Goal: Information Seeking & Learning: Learn about a topic

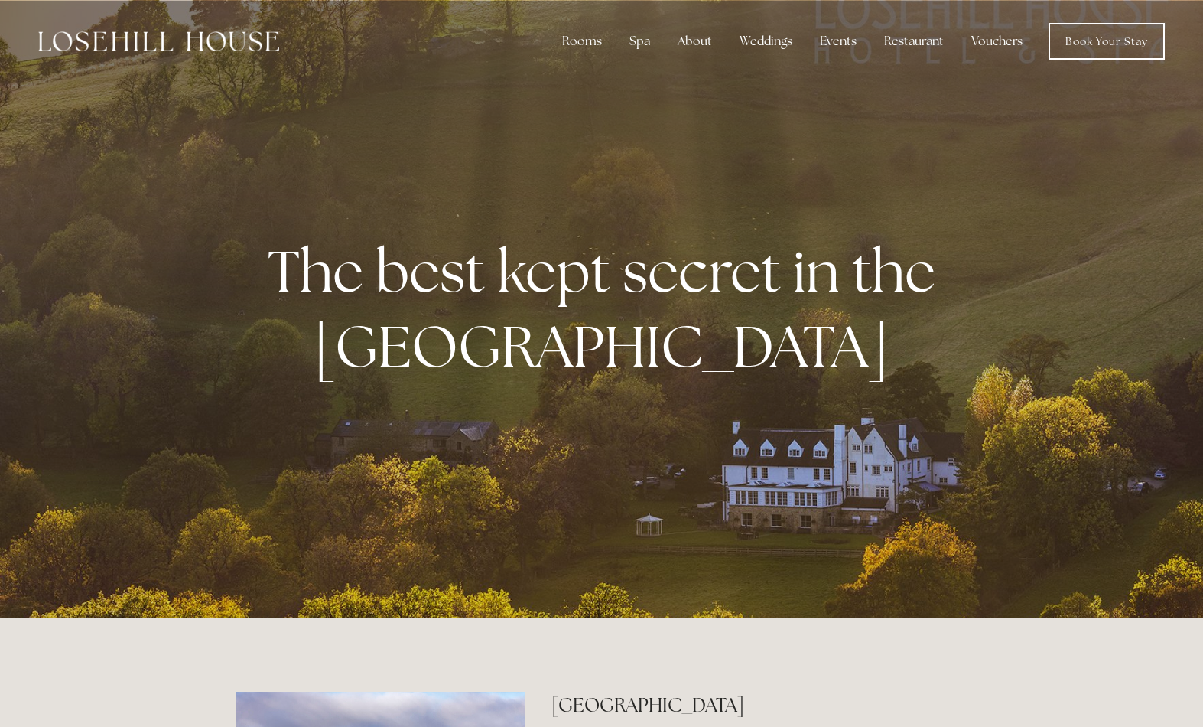
click at [917, 54] on div "Restaurant" at bounding box center [914, 41] width 84 height 31
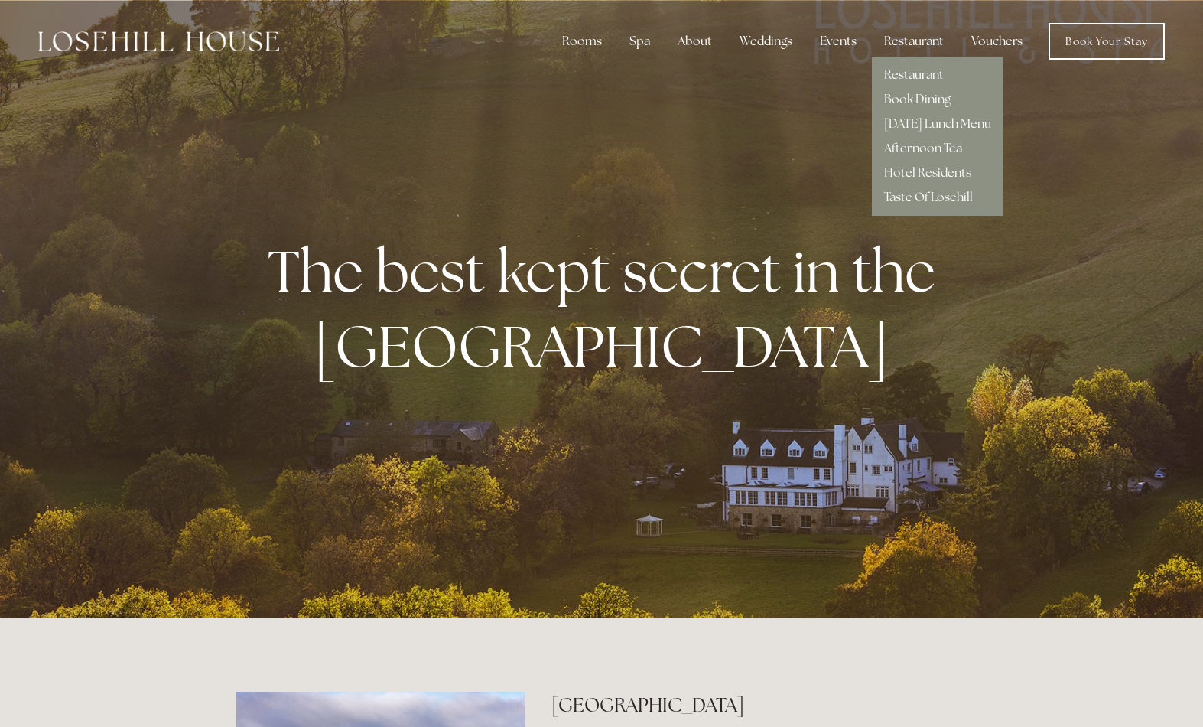
click at [926, 178] on link "Hotel Residents" at bounding box center [927, 172] width 87 height 16
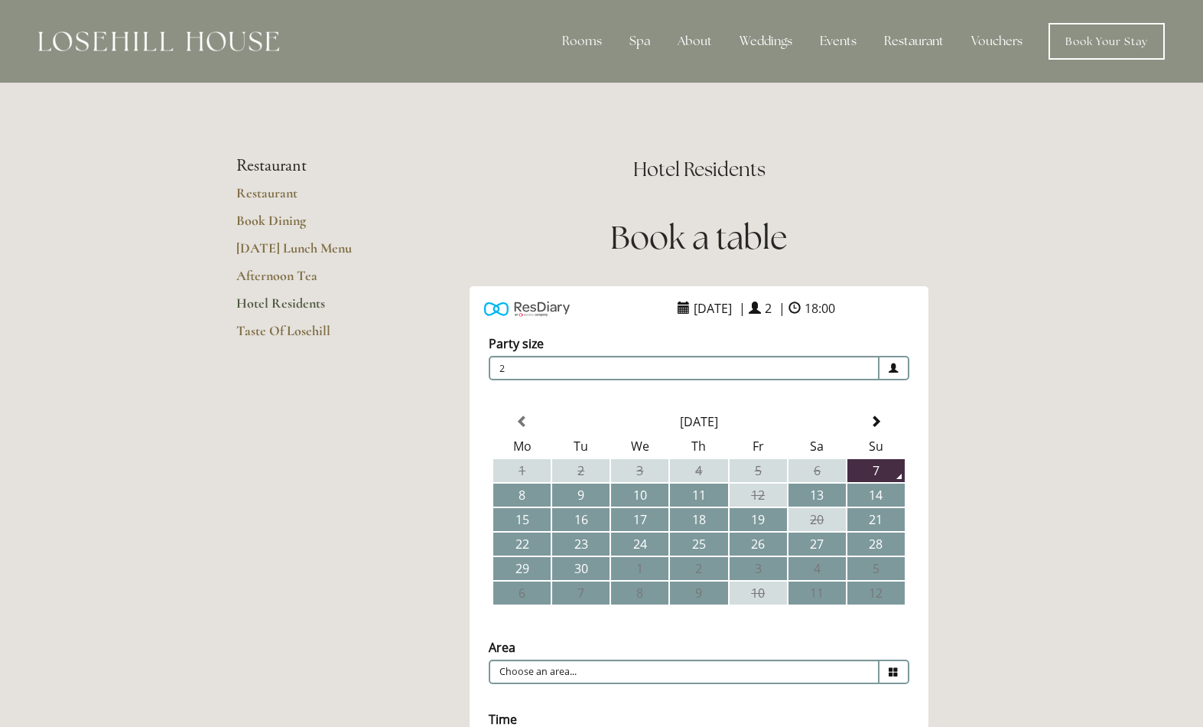
click at [276, 203] on link "Restaurant" at bounding box center [309, 198] width 146 height 28
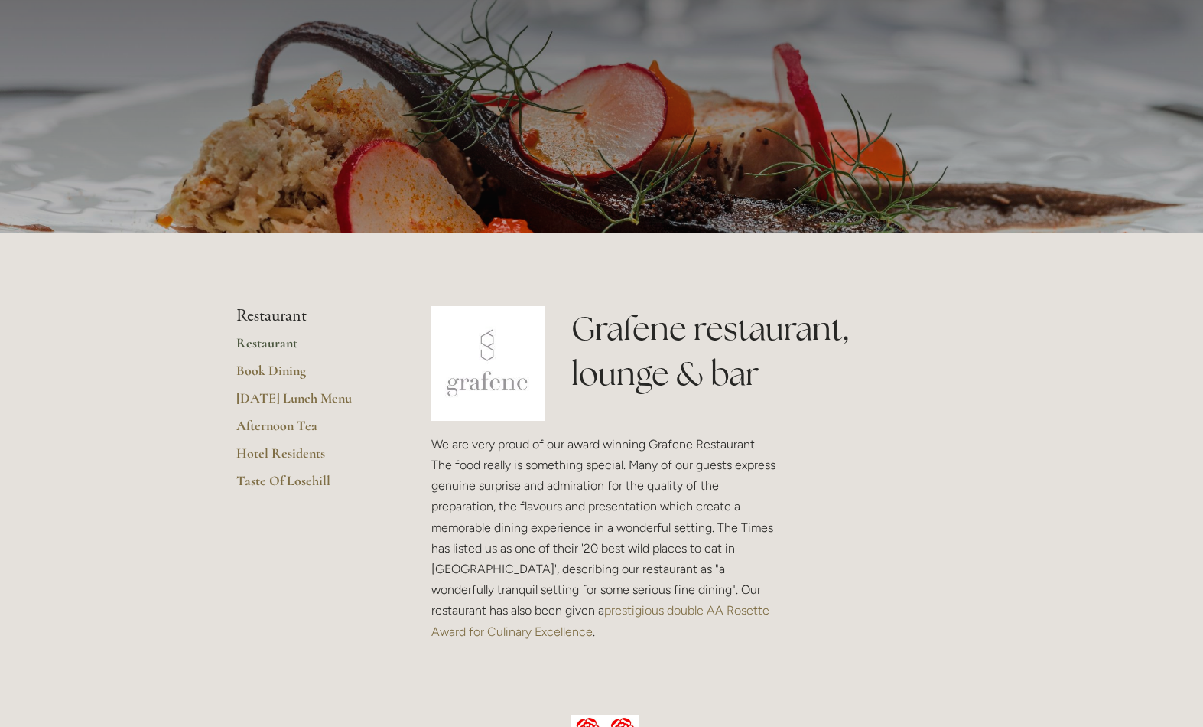
scroll to position [81, 0]
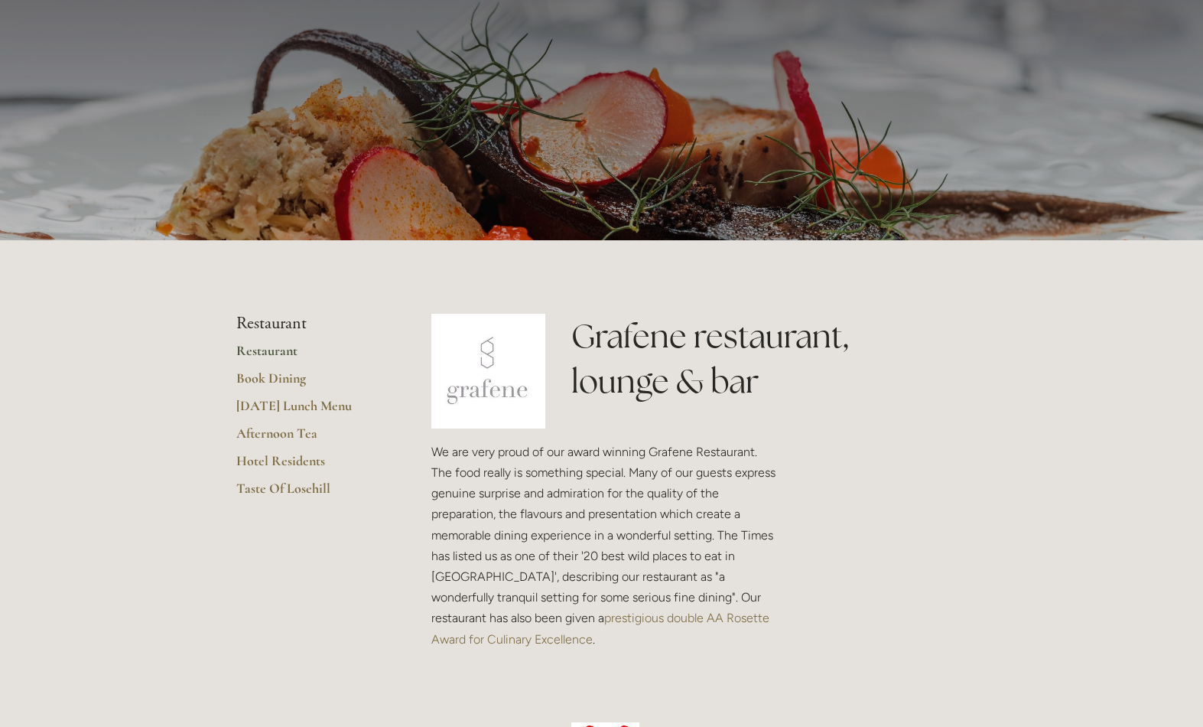
click at [316, 500] on link "Taste Of Losehill" at bounding box center [309, 494] width 146 height 28
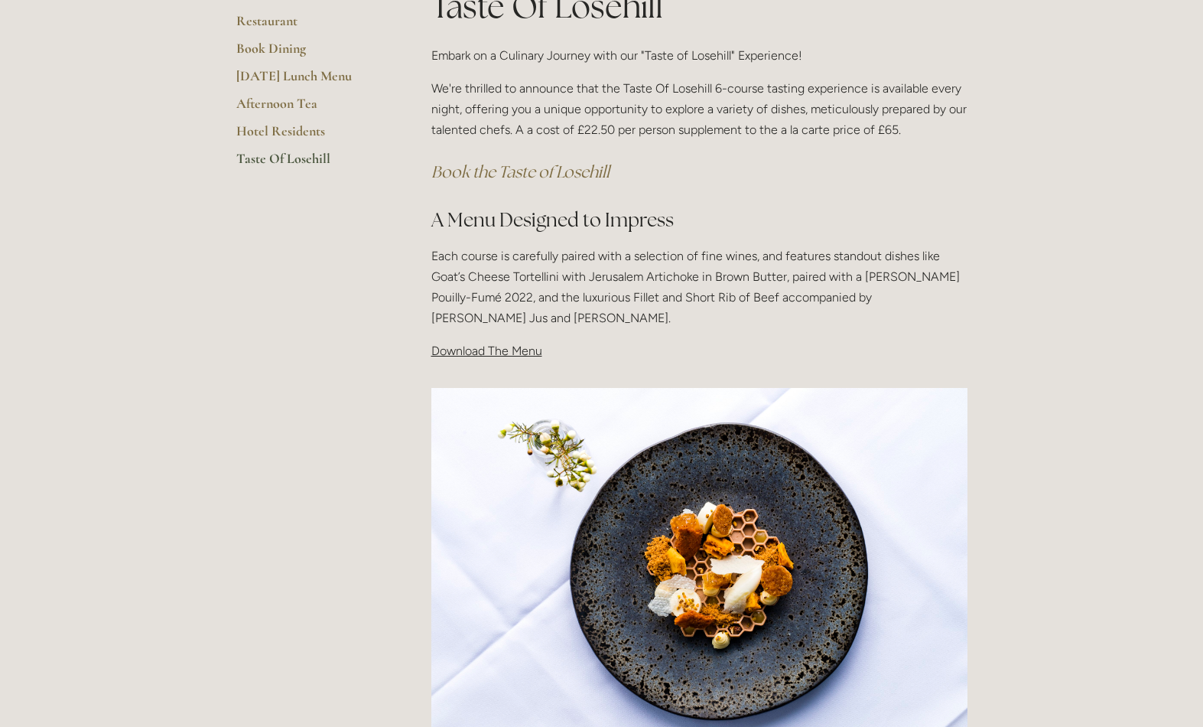
scroll to position [317, 0]
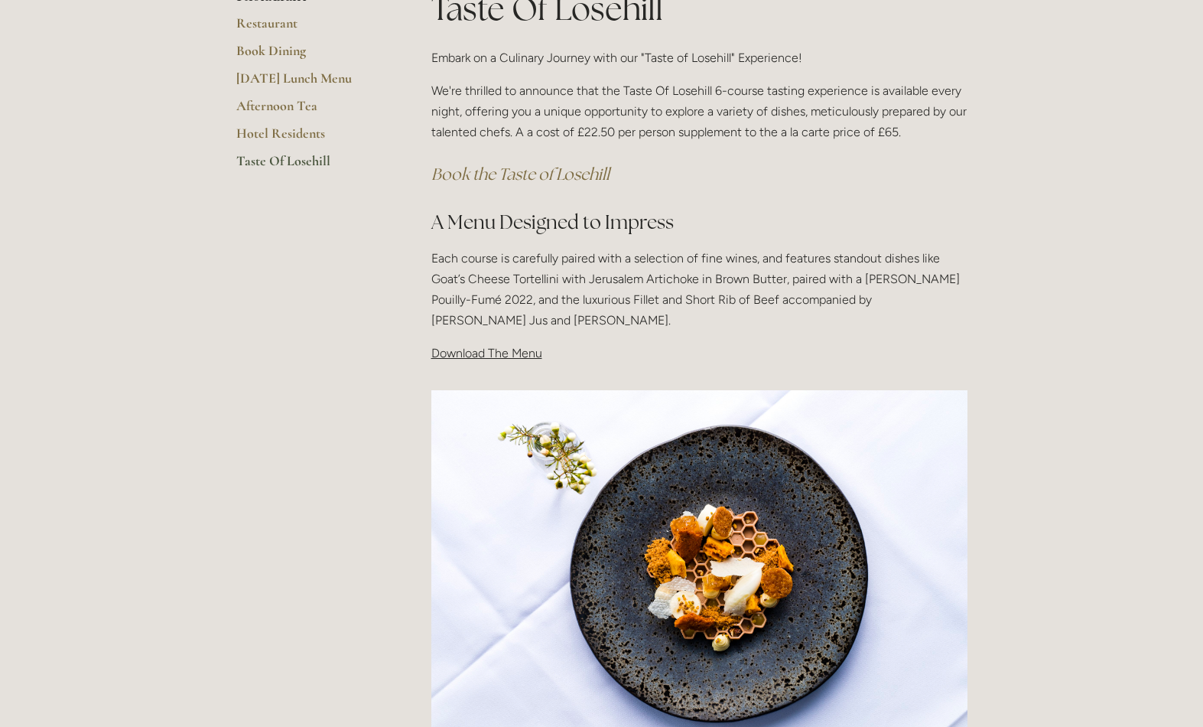
click at [489, 357] on span "Download The Menu" at bounding box center [486, 353] width 111 height 15
click at [504, 366] on div "Taste Of Losehill Embark on a Culinary Journey with our "Taste of Losehill" Exp…" at bounding box center [699, 181] width 562 height 391
click at [512, 371] on div "Taste Of Losehill Embark on a Culinary Journey with our "Taste of Losehill" Exp…" at bounding box center [699, 181] width 562 height 391
click at [495, 368] on div "Taste Of Losehill Embark on a Culinary Journey with our "Taste of Losehill" Exp…" at bounding box center [699, 181] width 562 height 391
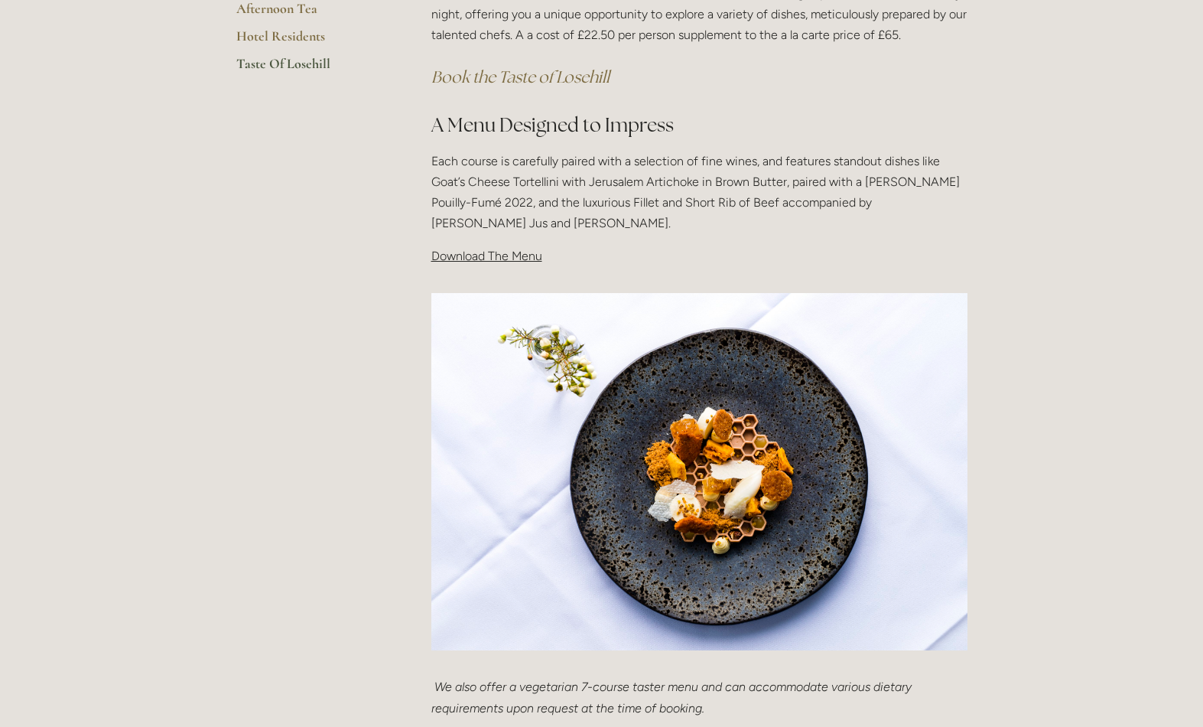
scroll to position [414, 0]
click at [504, 259] on span "Download The Menu" at bounding box center [486, 256] width 111 height 15
click at [484, 265] on div "Taste Of Losehill Embark on a Culinary Journey with our "Taste of Losehill" Exp…" at bounding box center [699, 84] width 562 height 391
click at [473, 263] on p "Download The Menu" at bounding box center [699, 256] width 536 height 21
click at [479, 260] on span "Download The Menu" at bounding box center [486, 256] width 111 height 15
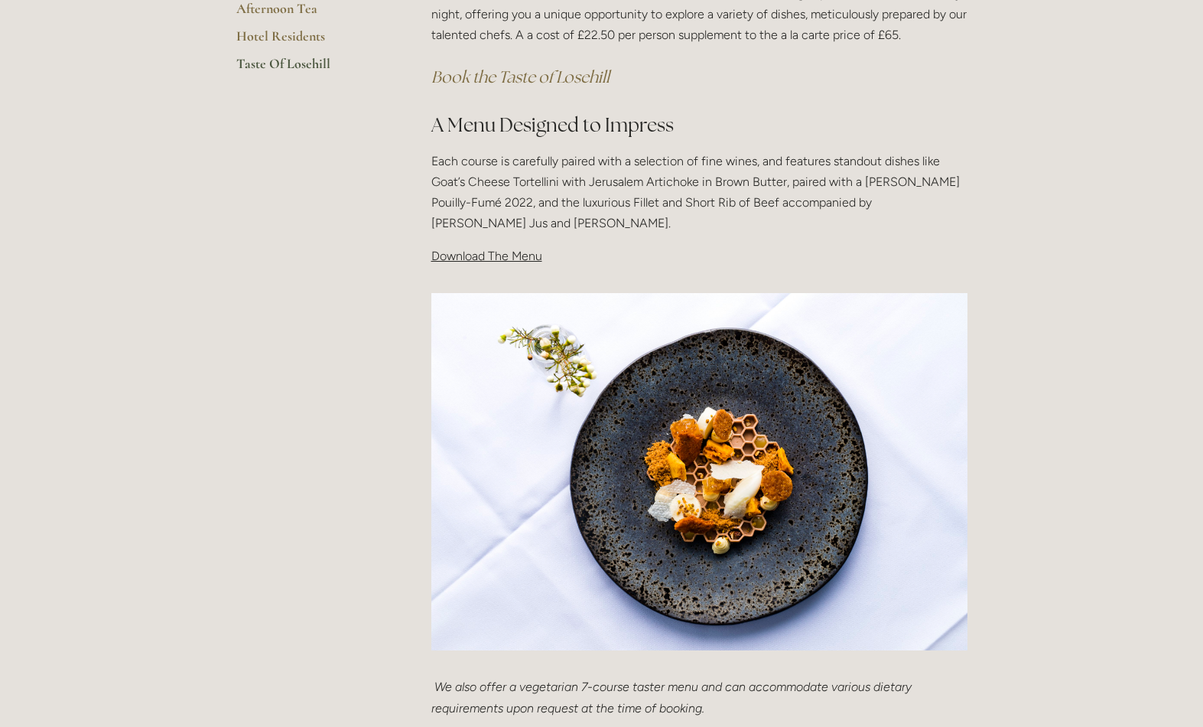
click at [493, 266] on div "Taste Of Losehill Embark on a Culinary Journey with our "Taste of Losehill" Exp…" at bounding box center [699, 84] width 562 height 391
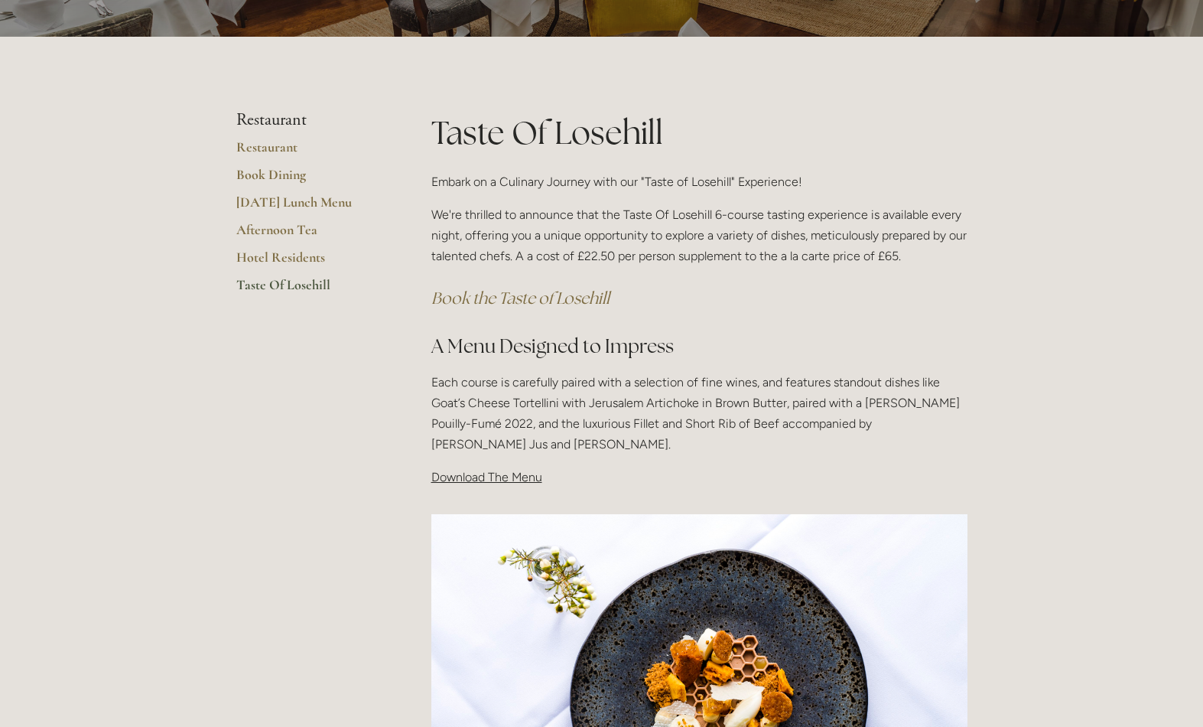
scroll to position [191, 0]
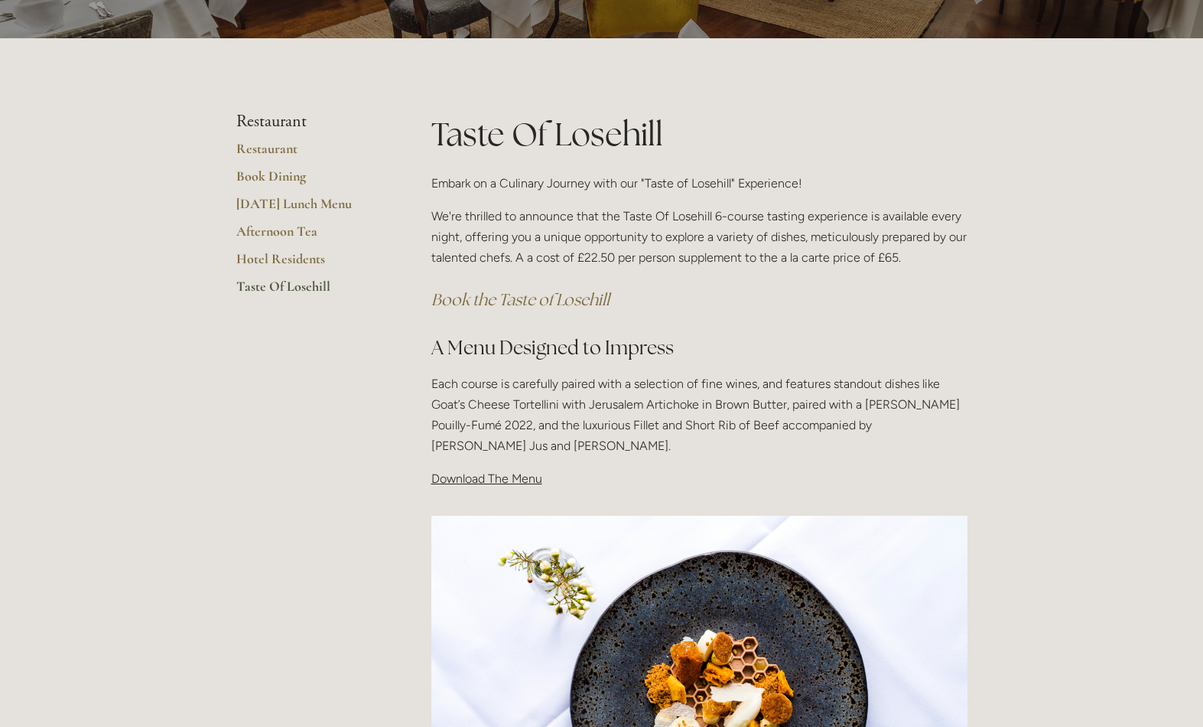
click at [532, 307] on em "Book the Taste of Losehill" at bounding box center [520, 299] width 178 height 21
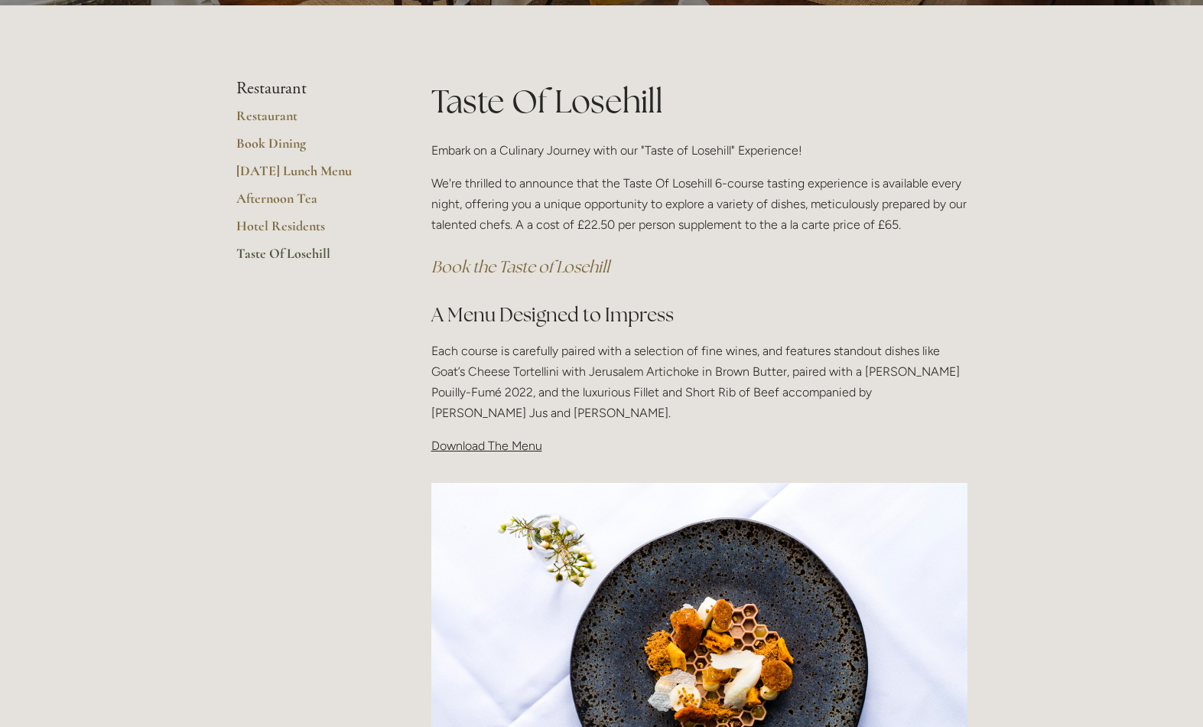
click at [282, 123] on link "Restaurant" at bounding box center [309, 121] width 146 height 28
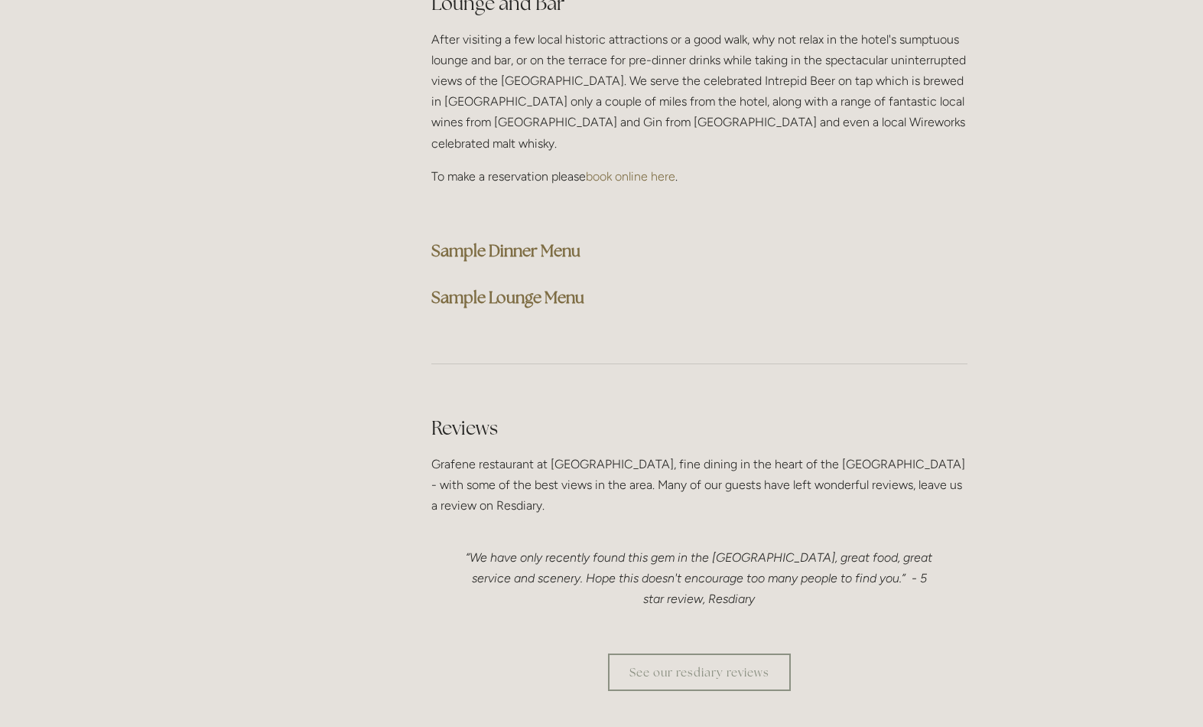
scroll to position [3920, 0]
click at [493, 240] on strong "Sample Dinner Menu" at bounding box center [505, 250] width 149 height 21
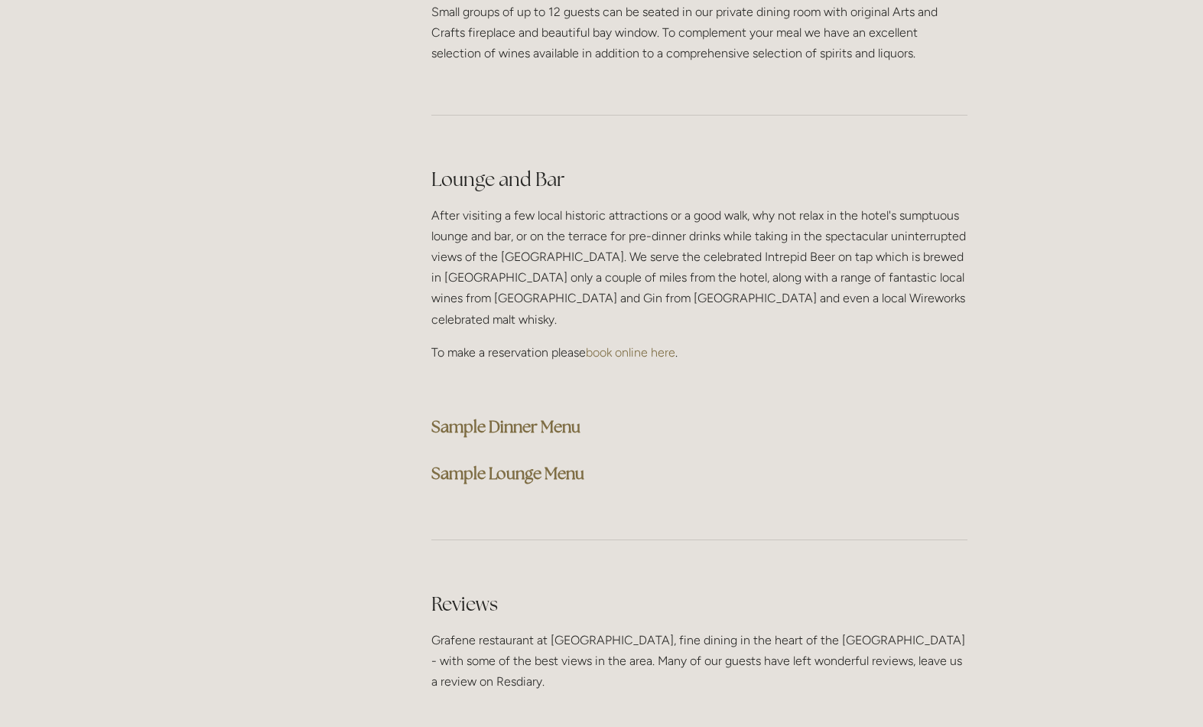
scroll to position [3744, 0]
click at [540, 416] on strong "Sample Dinner Menu" at bounding box center [505, 426] width 149 height 21
